Goal: Task Accomplishment & Management: Complete application form

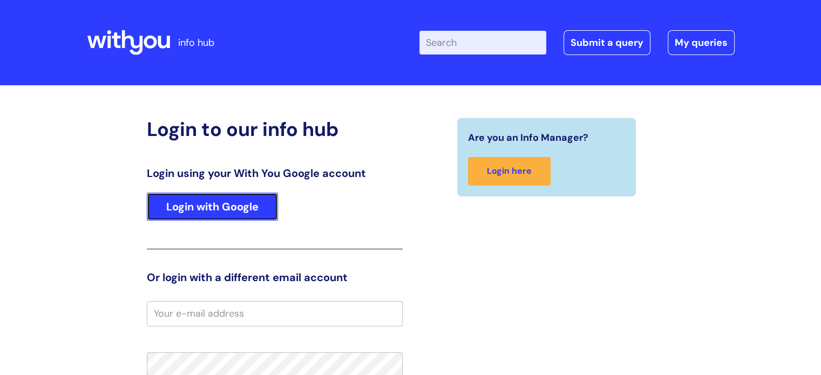
click at [218, 209] on link "Login with Google" at bounding box center [212, 207] width 131 height 28
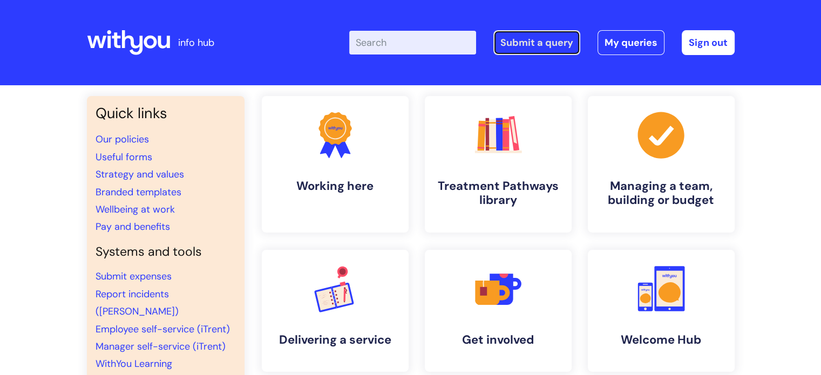
click at [538, 44] on link "Submit a query" at bounding box center [536, 42] width 87 height 25
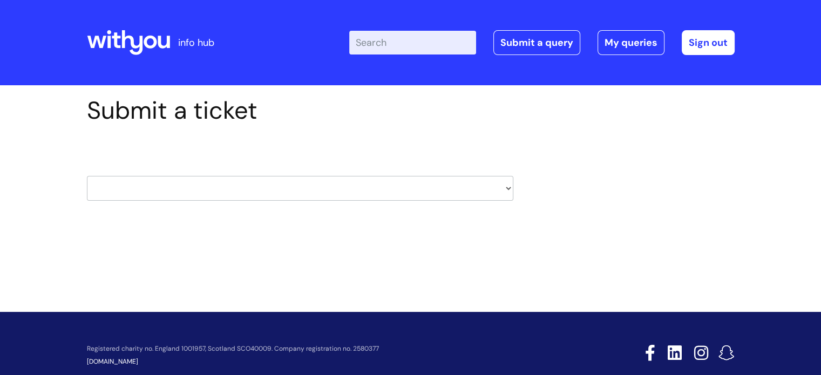
click at [110, 188] on select "HR / People IT and Support Clinical Drug Alerts Finance Accounts Data Support T…" at bounding box center [300, 188] width 426 height 25
select select "it_and_support"
click at [87, 176] on select "HR / People IT and Support Clinical Drug Alerts Finance Accounts Data Support T…" at bounding box center [300, 188] width 426 height 25
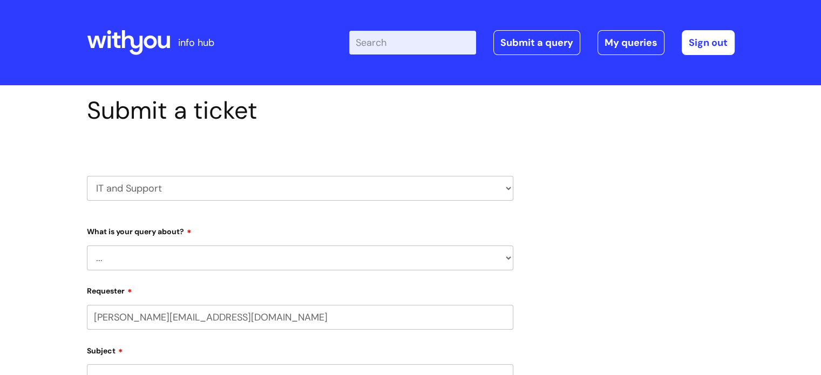
select select "80004286532"
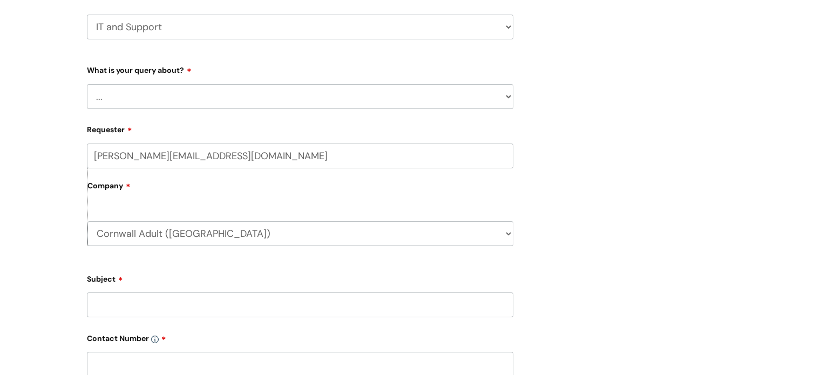
scroll to position [162, 0]
click at [141, 94] on select "... Mobile Phone Reset & MFA Accounts, Starters and Leavers IT Hardware issue I…" at bounding box center [300, 96] width 426 height 25
select select "Something Else"
click at [87, 84] on select "... Mobile Phone Reset & MFA Accounts, Starters and Leavers IT Hardware issue I…" at bounding box center [300, 96] width 426 height 25
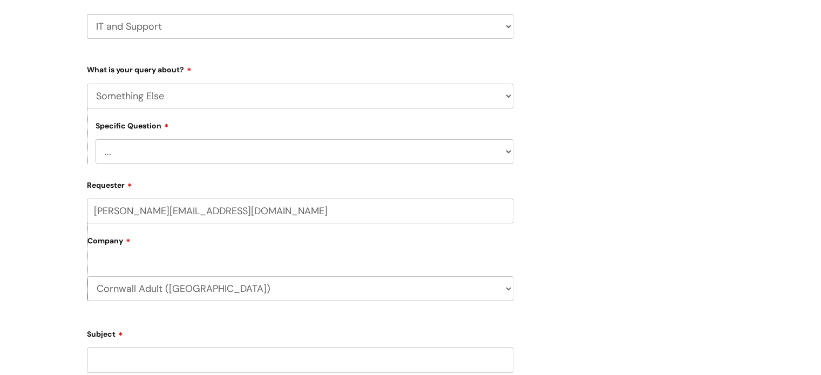
click at [32, 195] on div "Submit a ticket HR / People IT and Support Clinical Drug Alerts Finance Account…" at bounding box center [410, 319] width 821 height 793
click at [125, 150] on select "... My problem is not listed" at bounding box center [305, 151] width 418 height 25
select select "My problem is not listed"
click at [96, 139] on select "... My problem is not listed" at bounding box center [305, 151] width 418 height 25
click at [39, 177] on div "Submit a ticket HR / People IT and Support Clinical Drug Alerts Finance Account…" at bounding box center [410, 319] width 821 height 793
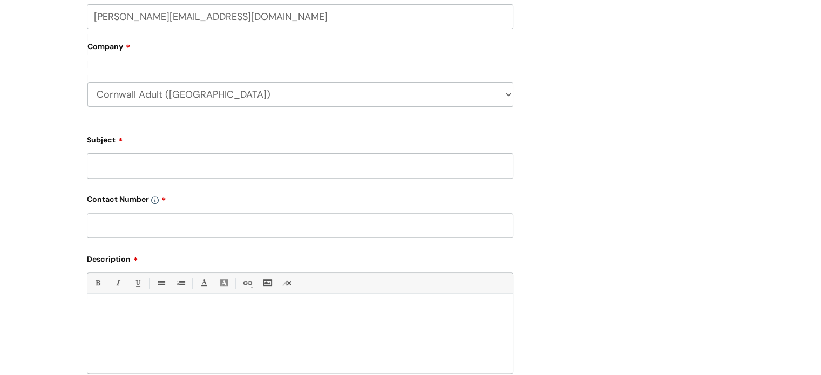
scroll to position [378, 0]
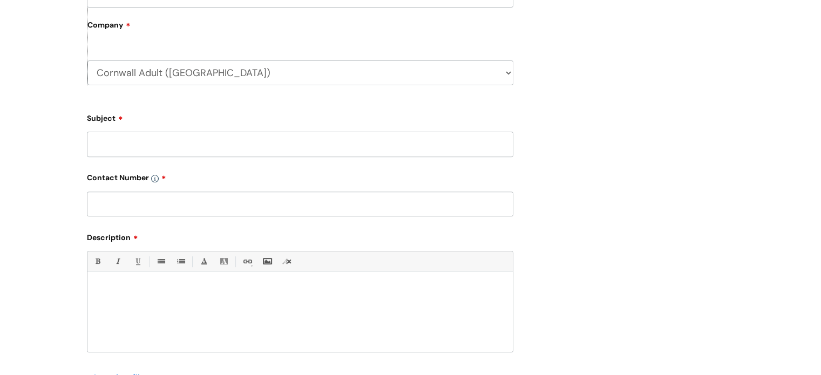
click at [117, 142] on input "Subject" at bounding box center [300, 144] width 426 height 25
type input "Needle Exchange form on our website"
paste input "07816 097 684"
type input "07816 097 684"
drag, startPoint x: 138, startPoint y: 329, endPoint x: 134, endPoint y: 322, distance: 8.4
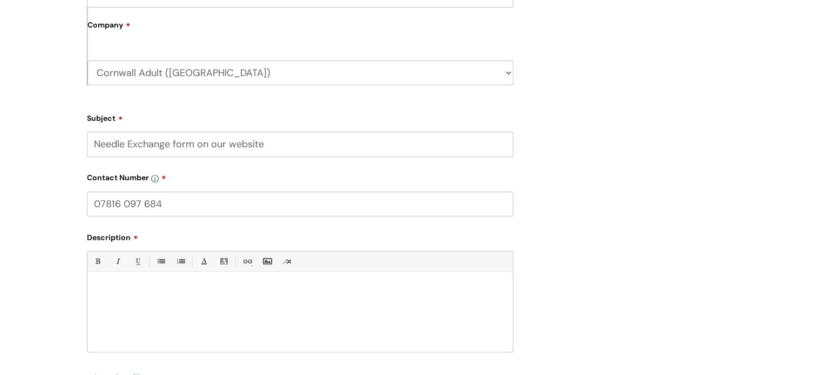
click at [138, 328] on div at bounding box center [299, 314] width 425 height 74
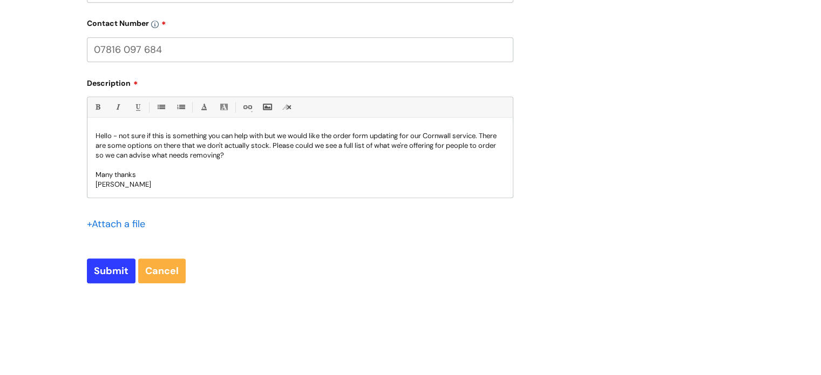
scroll to position [540, 0]
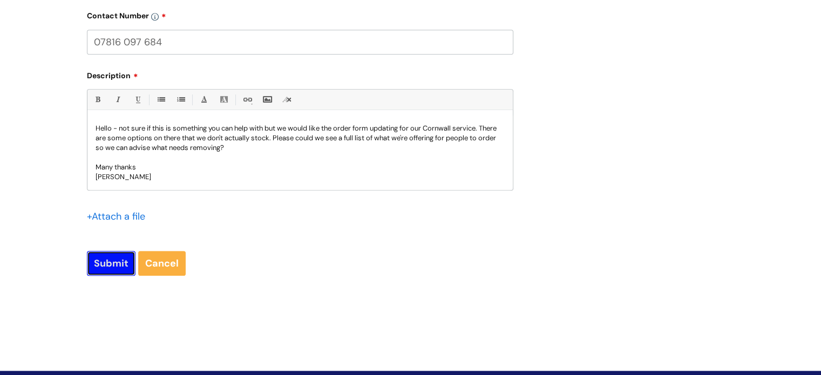
click at [121, 263] on input "Submit" at bounding box center [111, 263] width 49 height 25
type input "Please Wait..."
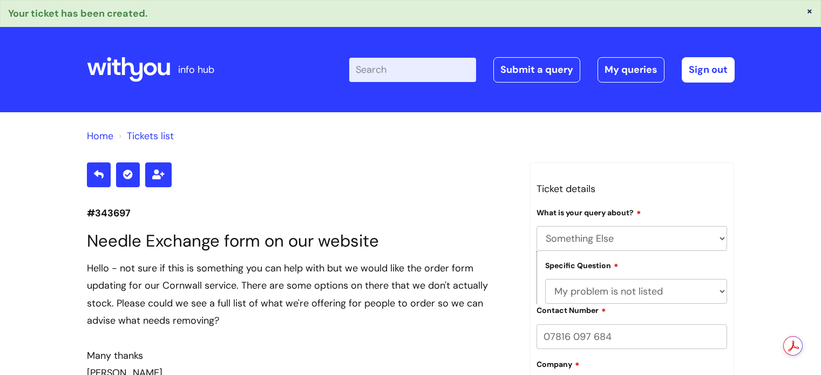
select select "Something Else"
select select "My problem is not listed"
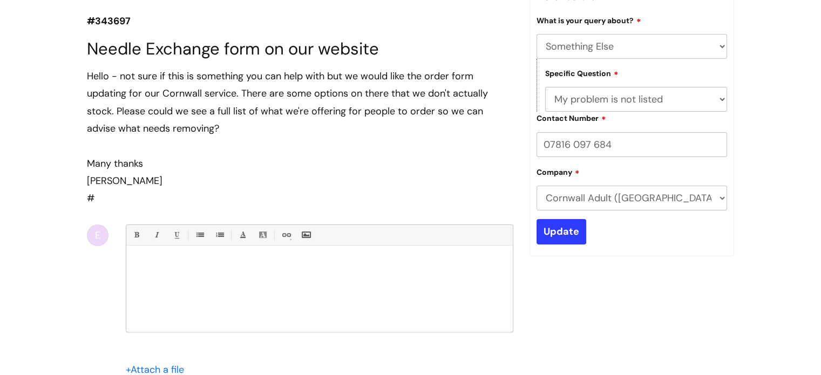
scroll to position [160, 0]
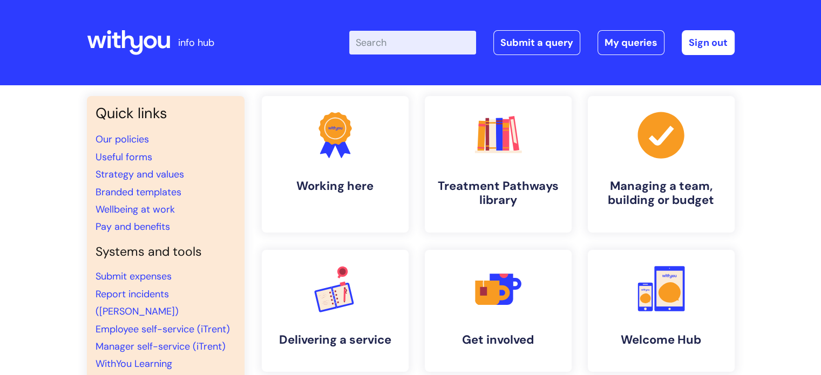
click at [398, 44] on input "Enter your search term here..." at bounding box center [412, 43] width 127 height 24
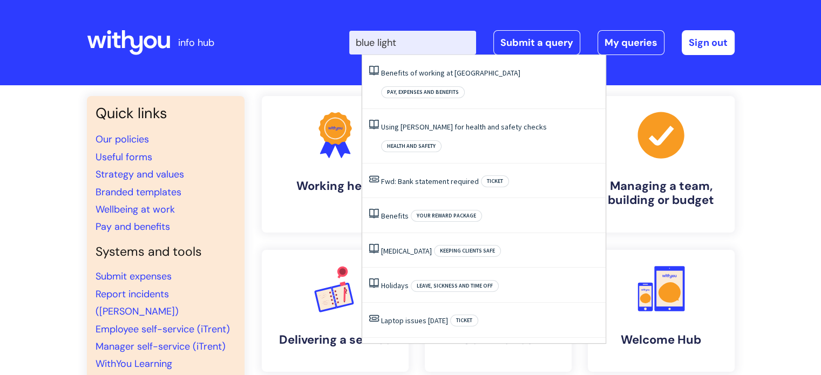
type input "blue light"
click button "Search" at bounding box center [0, 0] width 0 height 0
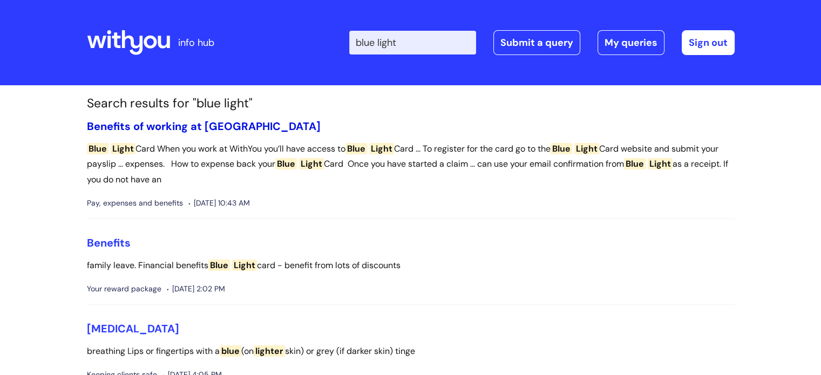
click at [165, 121] on link "Benefits of working at [GEOGRAPHIC_DATA]" at bounding box center [204, 126] width 234 height 14
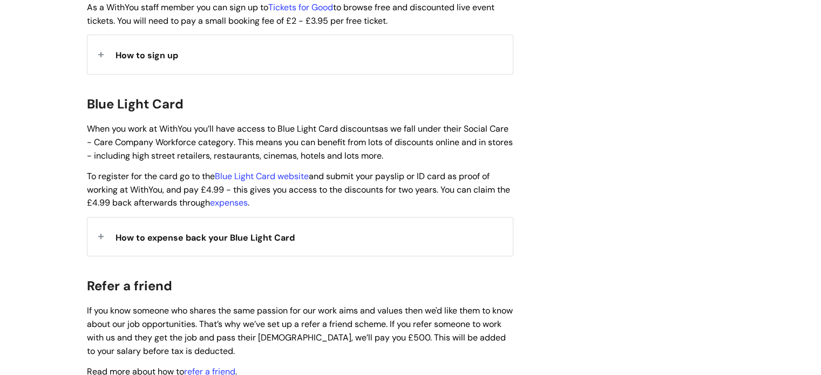
scroll to position [1080, 0]
click at [93, 216] on div "How to expense back your Blue Light Card" at bounding box center [299, 235] width 425 height 38
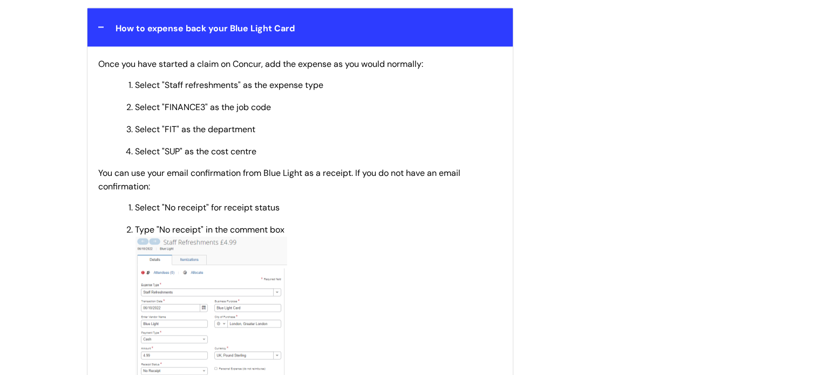
scroll to position [1187, 0]
